Goal: Navigation & Orientation: Find specific page/section

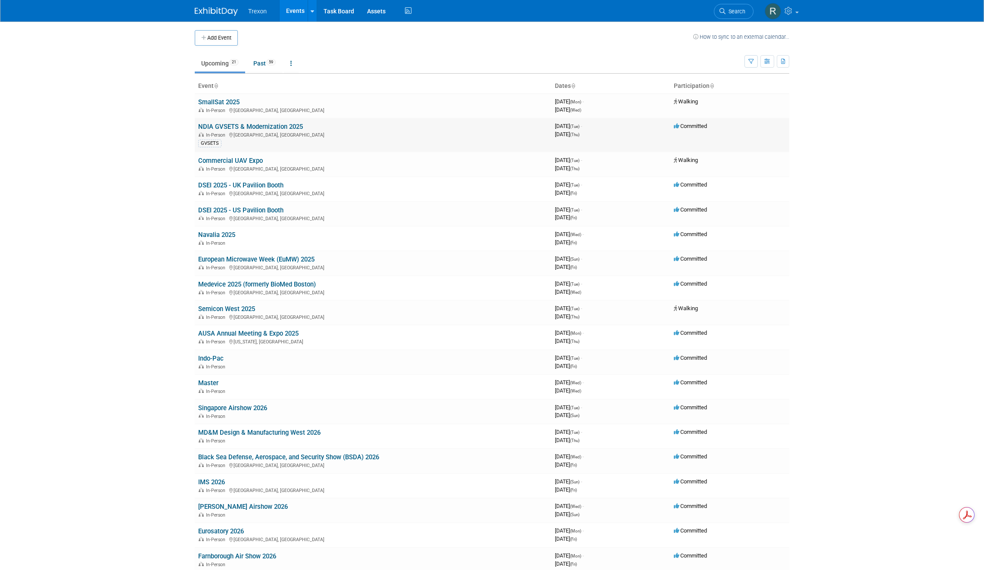
click at [220, 124] on link "NDIA GVSETS & Modernization 2025" at bounding box center [250, 127] width 105 height 8
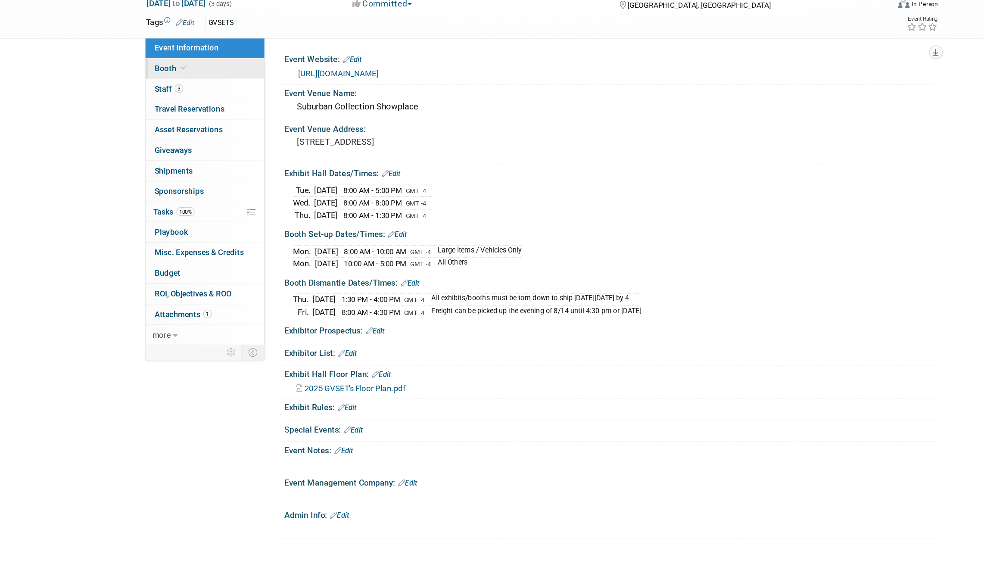
click at [235, 99] on link "Booth" at bounding box center [239, 98] width 90 height 15
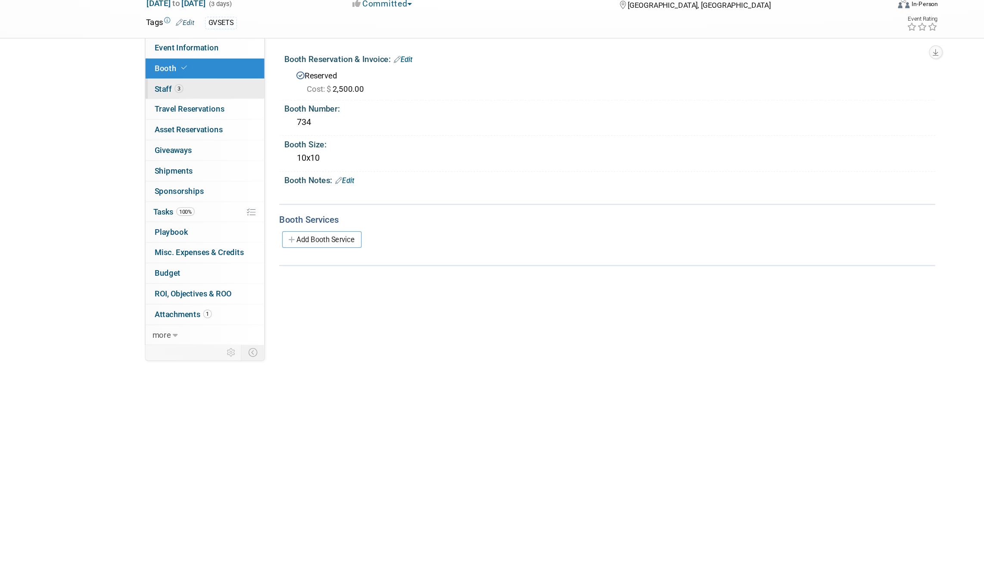
click at [233, 112] on link "3 Staff 3" at bounding box center [239, 113] width 90 height 15
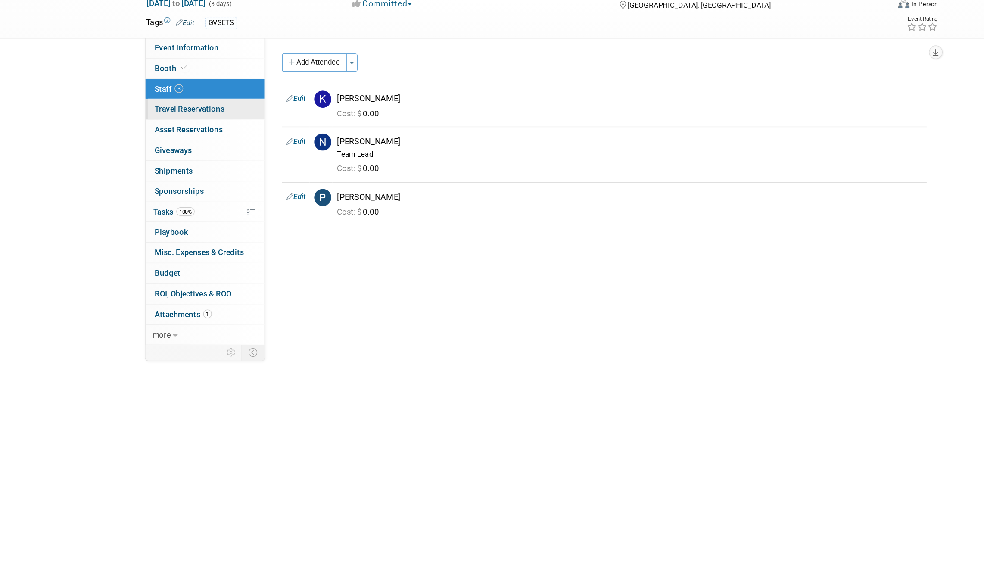
click at [241, 124] on link "0 Travel Reservations 0" at bounding box center [239, 128] width 90 height 15
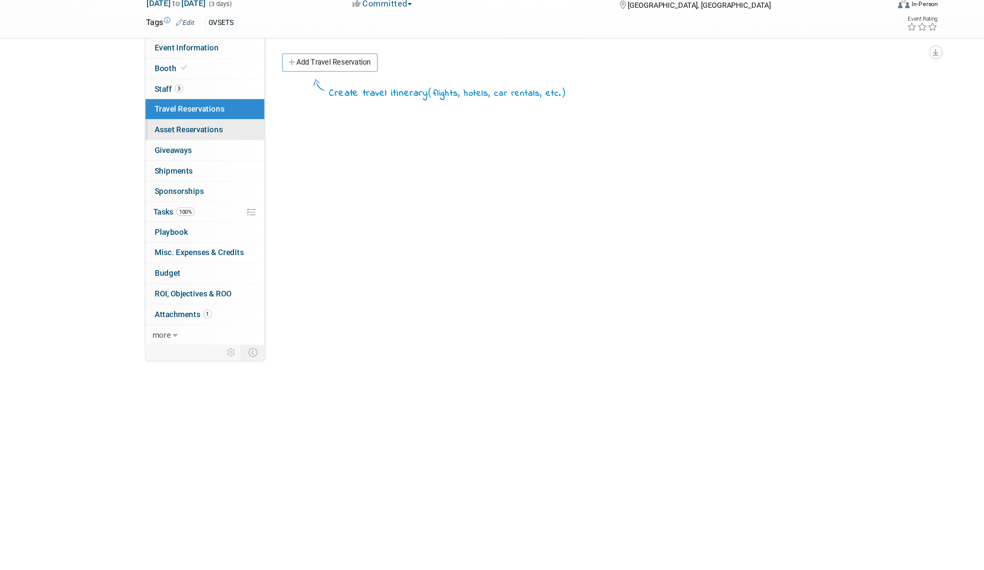
click at [252, 148] on link "0 Asset Reservations 0" at bounding box center [239, 144] width 90 height 15
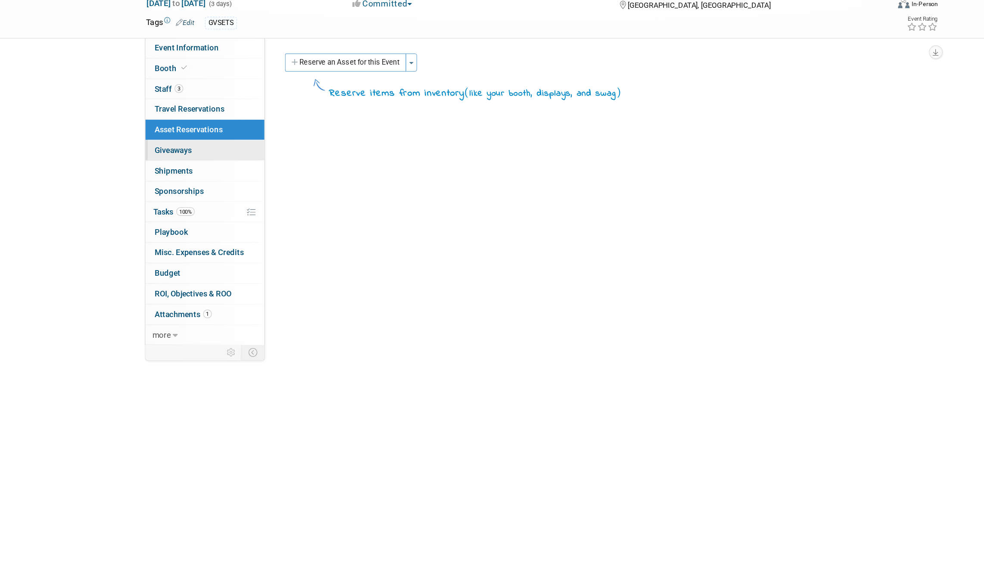
click at [252, 158] on link "0 Giveaways 0" at bounding box center [239, 159] width 90 height 15
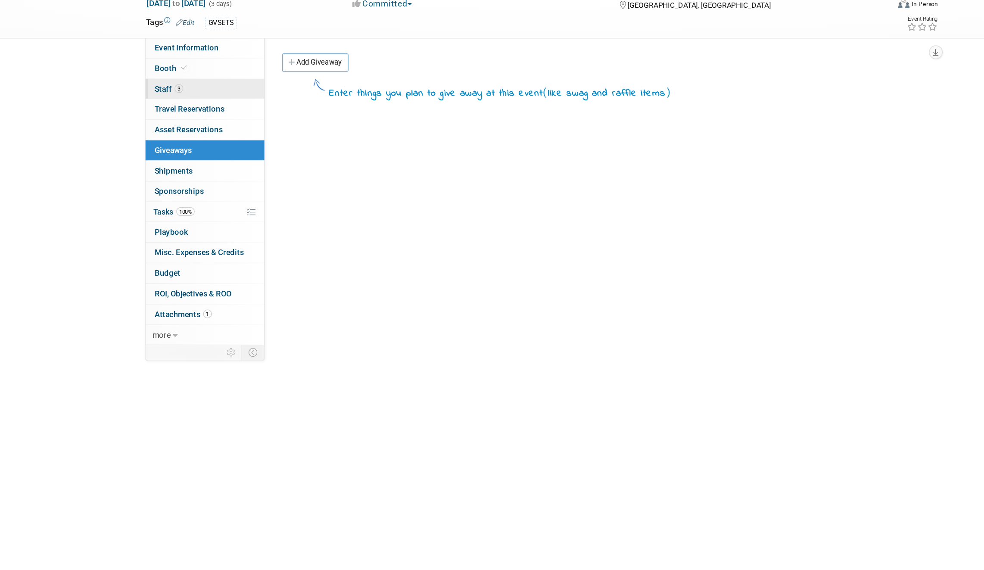
click at [255, 114] on link "3 Staff 3" at bounding box center [239, 113] width 90 height 15
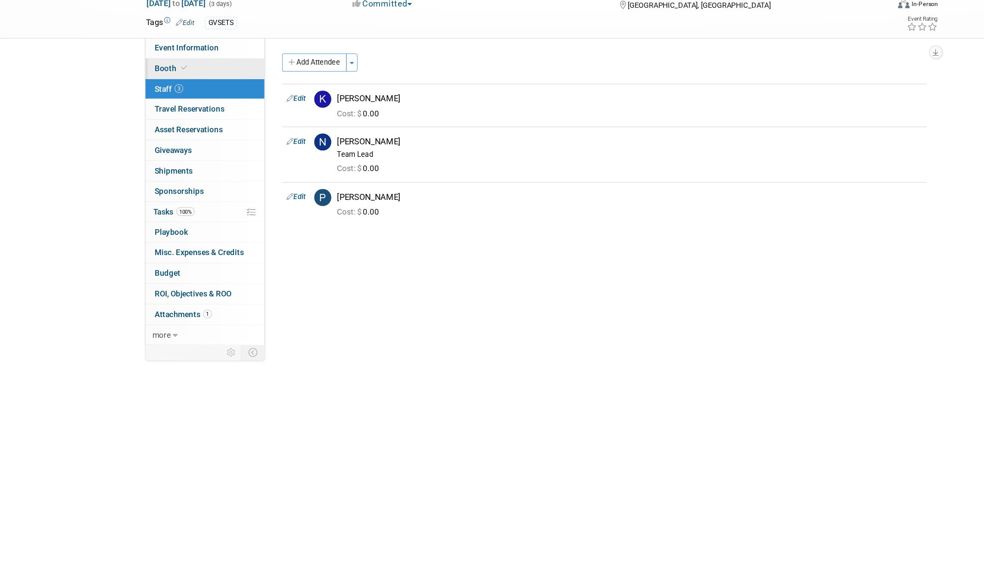
click at [252, 100] on link "Booth" at bounding box center [239, 98] width 90 height 15
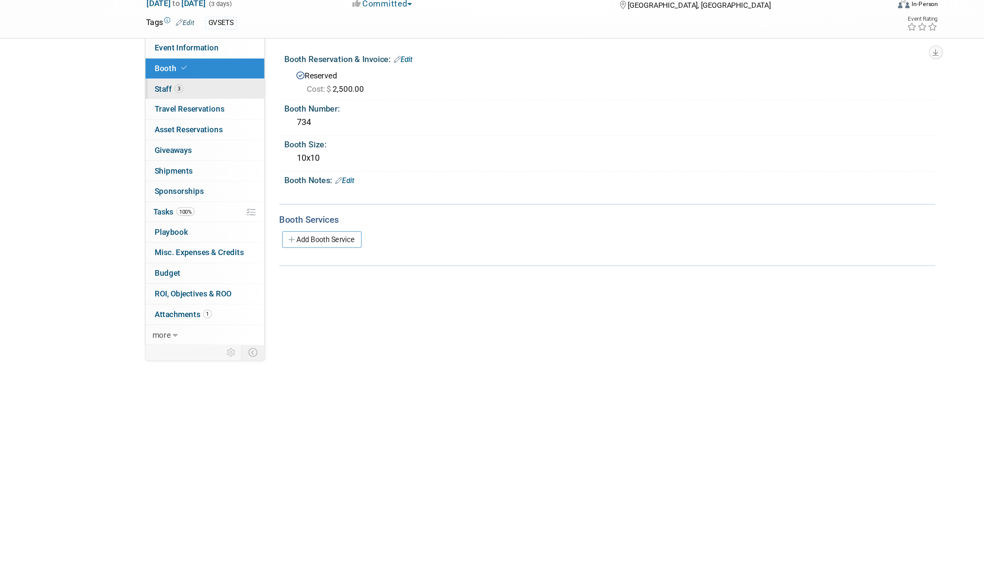
click at [246, 111] on link "3 Staff 3" at bounding box center [239, 113] width 90 height 15
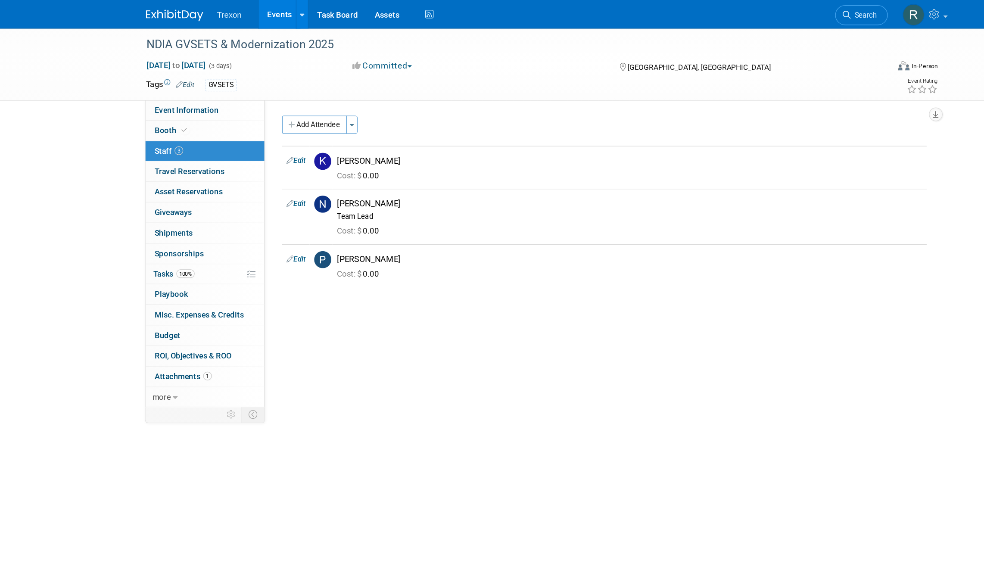
click at [292, 9] on link "Events" at bounding box center [295, 11] width 31 height 22
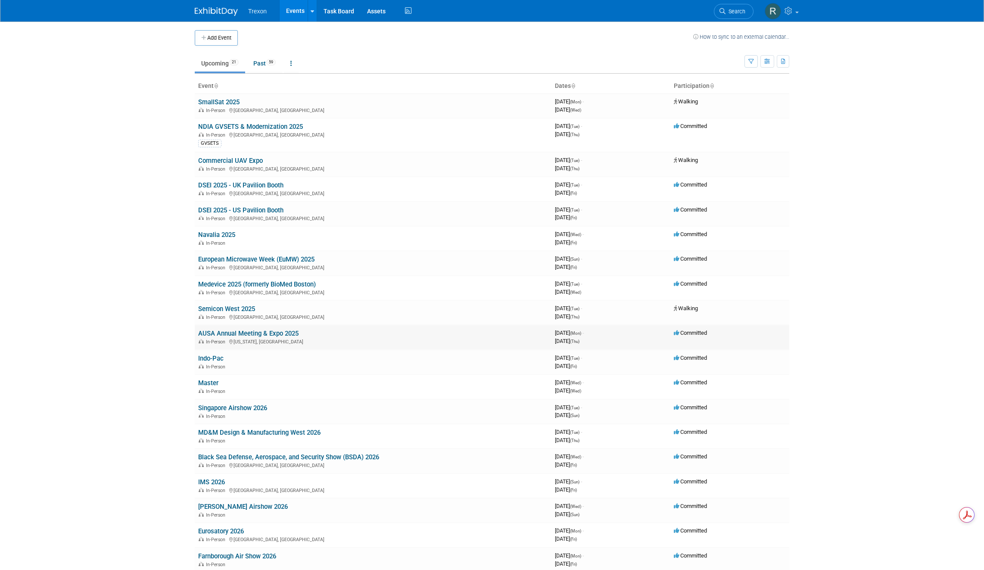
click at [232, 332] on link "AUSA Annual Meeting & Expo 2025" at bounding box center [248, 334] width 100 height 8
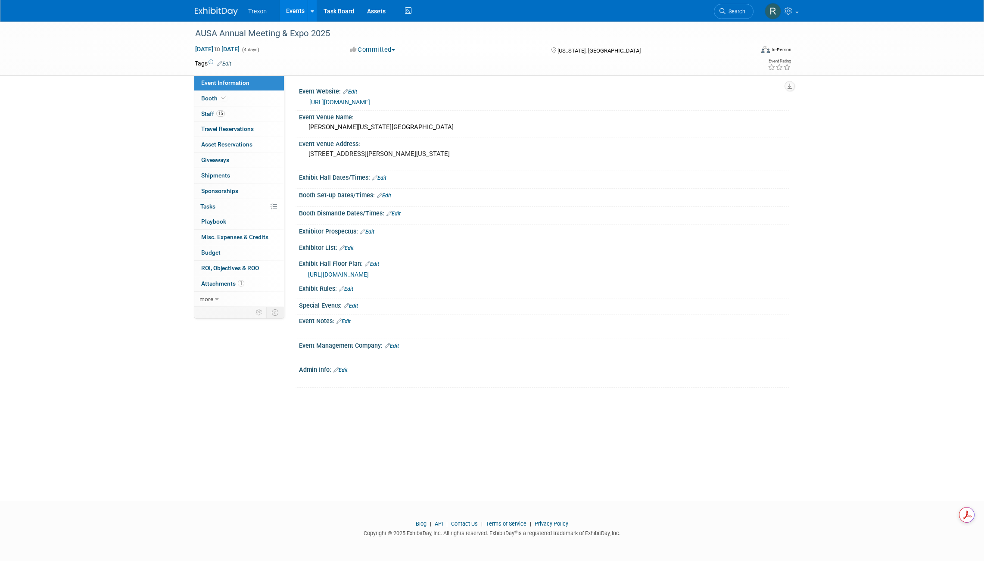
click at [366, 99] on link "[URL][DOMAIN_NAME]" at bounding box center [339, 102] width 61 height 7
